Goal: Transaction & Acquisition: Download file/media

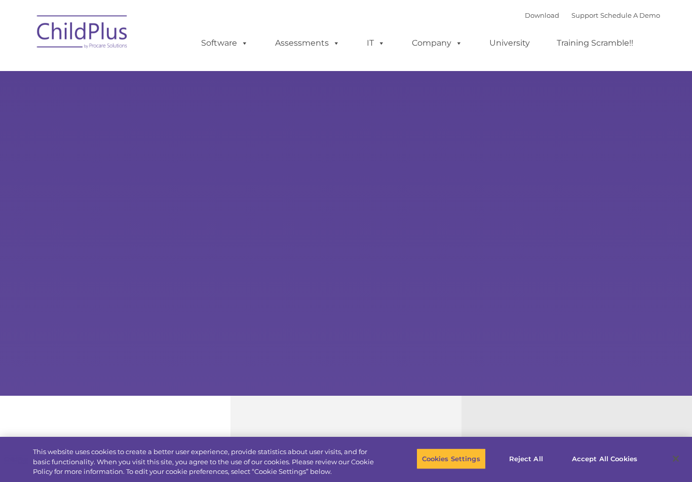
select select "MEDIUM"
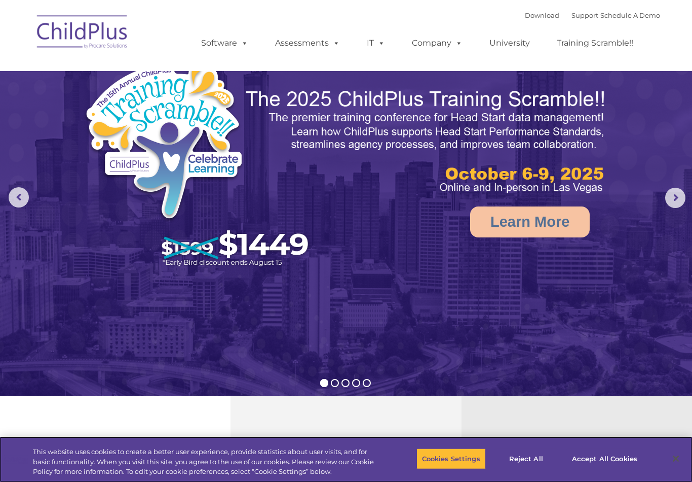
click at [595, 465] on button "Accept All Cookies" at bounding box center [605, 458] width 77 height 21
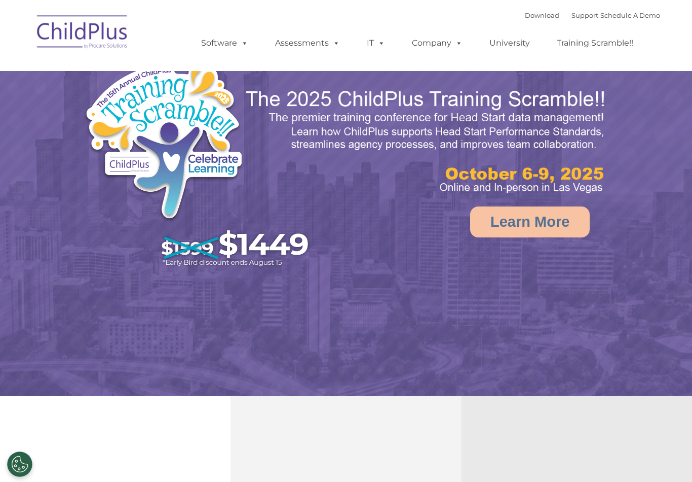
select select "MEDIUM"
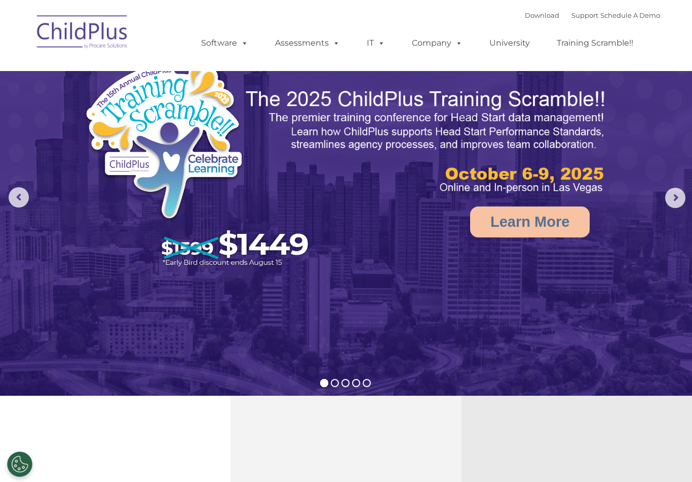
click at [525, 14] on link "Download" at bounding box center [542, 15] width 34 height 8
